Goal: Navigation & Orientation: Find specific page/section

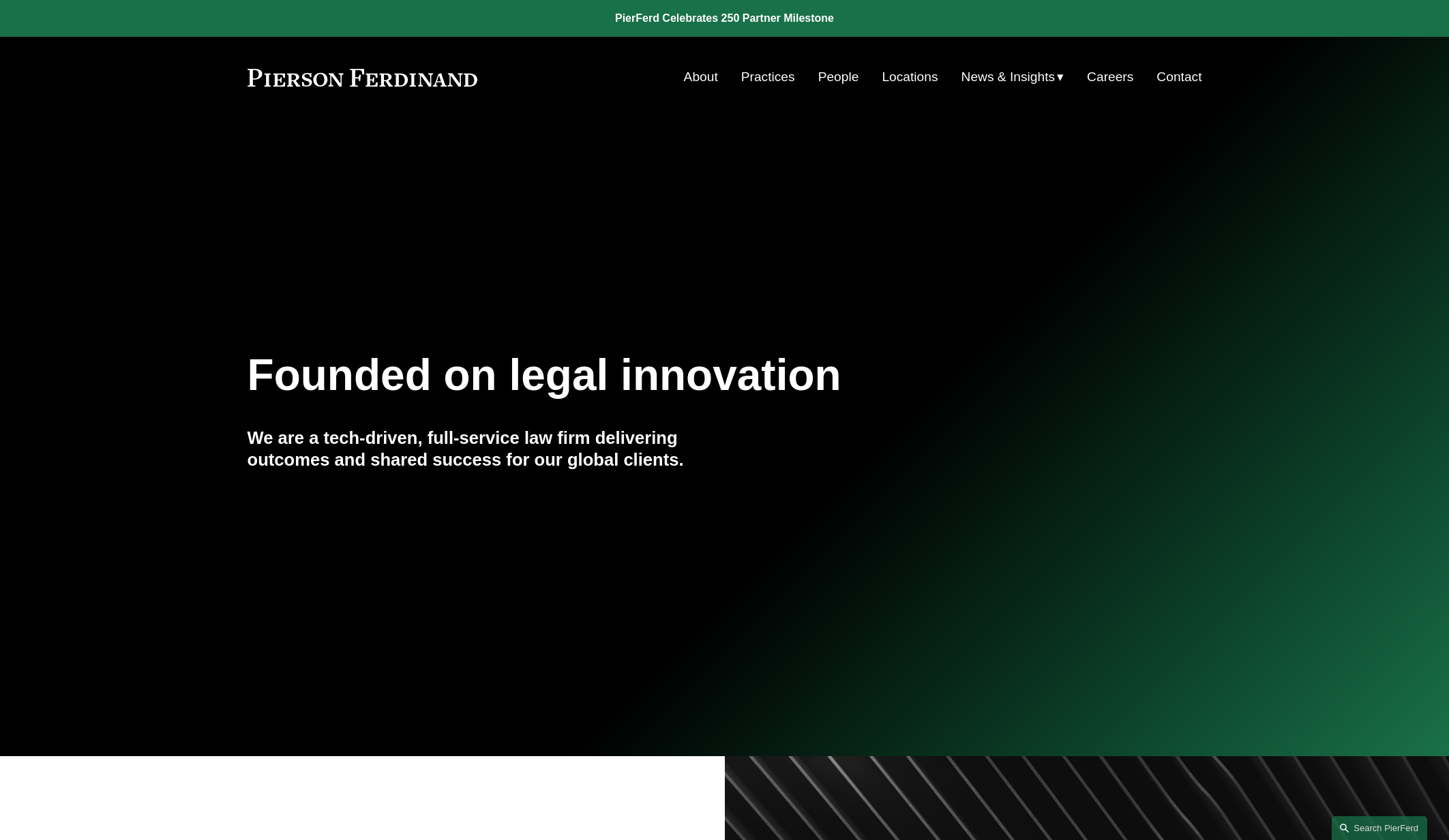
drag, startPoint x: 238, startPoint y: 76, endPoint x: 380, endPoint y: 78, distance: 142.0
click at [380, 78] on div "Skip to Content About Practices People Locations" at bounding box center [724, 77] width 1449 height 81
drag, startPoint x: 491, startPoint y: 74, endPoint x: 413, endPoint y: 72, distance: 78.0
click at [413, 72] on div "About Practices People Locations News & Insights News" at bounding box center [725, 76] width 954 height 26
click at [704, 80] on link "About" at bounding box center [701, 76] width 34 height 26
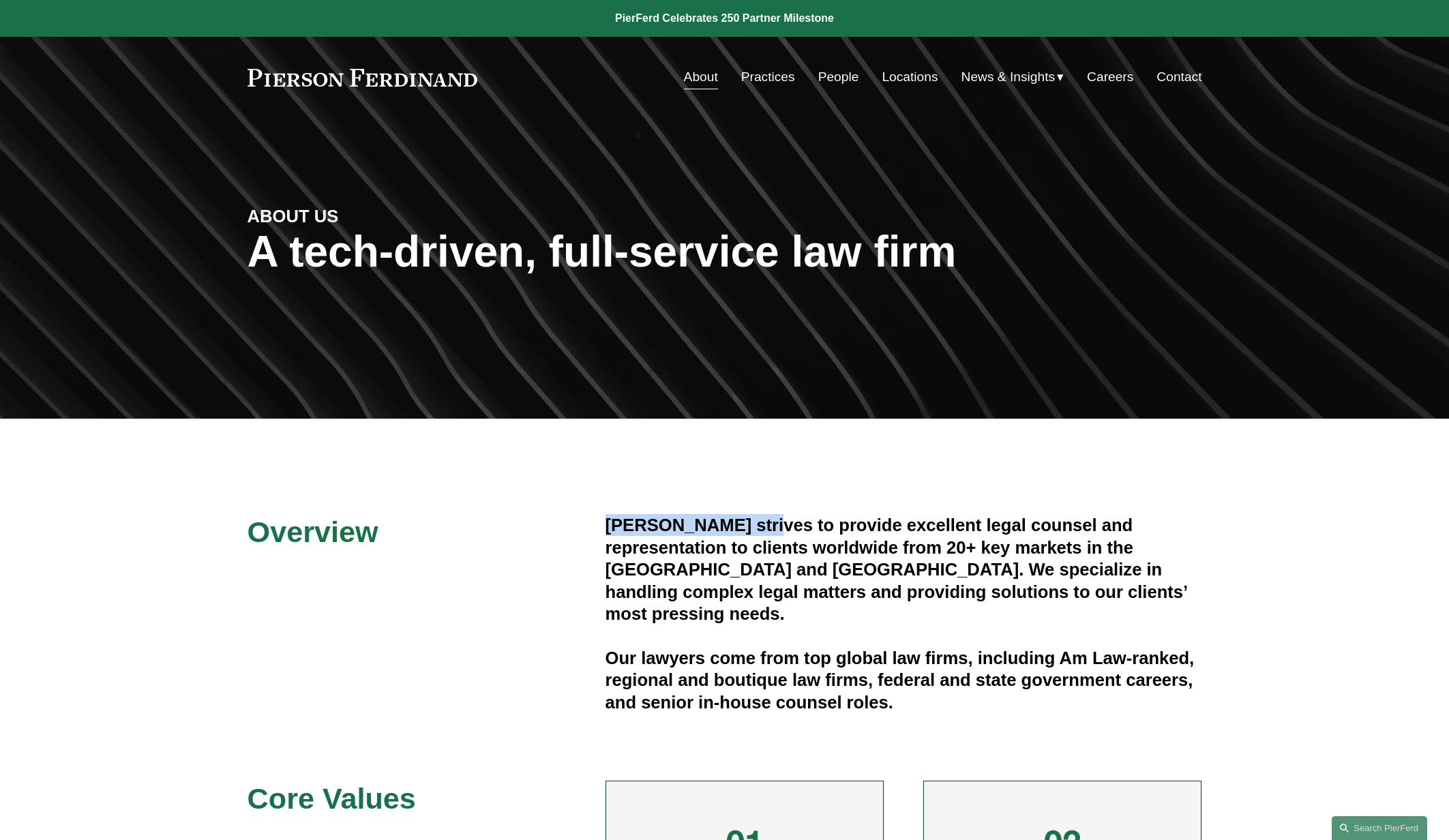
drag, startPoint x: 605, startPoint y: 526, endPoint x: 760, endPoint y: 530, distance: 155.1
click at [760, 530] on h4 "[PERSON_NAME] strives to provide excellent legal counsel and representation to …" at bounding box center [904, 569] width 597 height 111
copy h4 "[PERSON_NAME]"
